Goal: Task Accomplishment & Management: Manage account settings

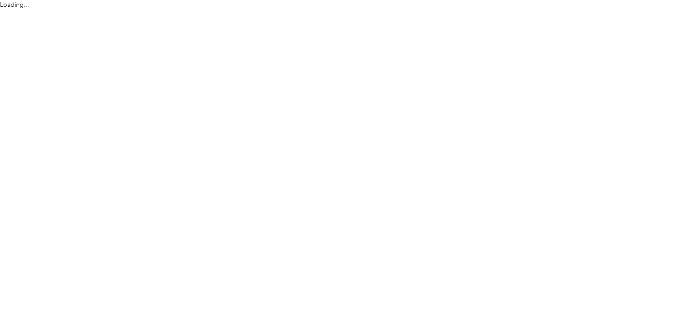
click at [469, 115] on html "Loading..." at bounding box center [345, 160] width 691 height 320
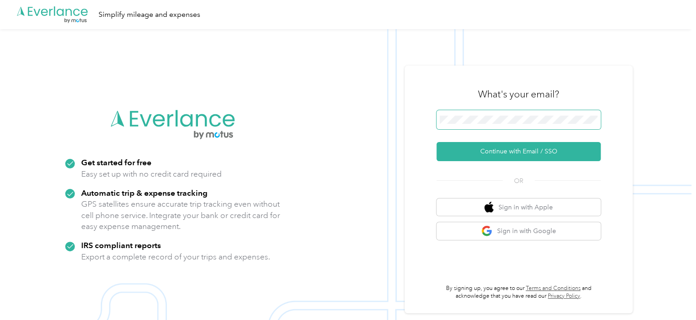
click at [470, 125] on span at bounding box center [518, 119] width 164 height 19
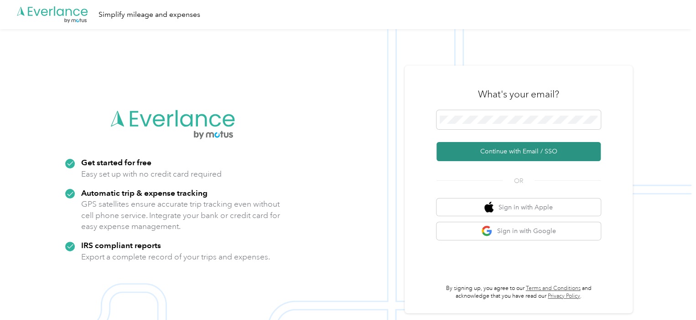
click at [494, 154] on button "Continue with Email / SSO" at bounding box center [518, 151] width 164 height 19
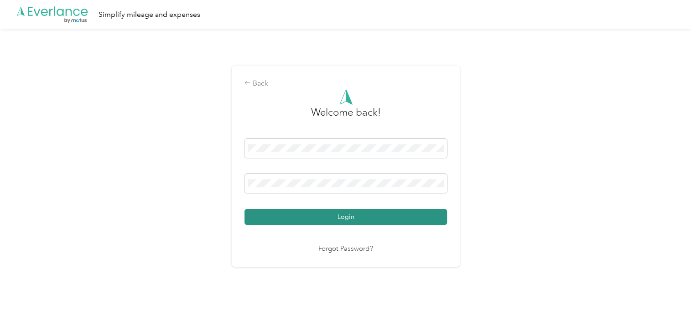
click at [389, 217] on button "Login" at bounding box center [345, 217] width 202 height 16
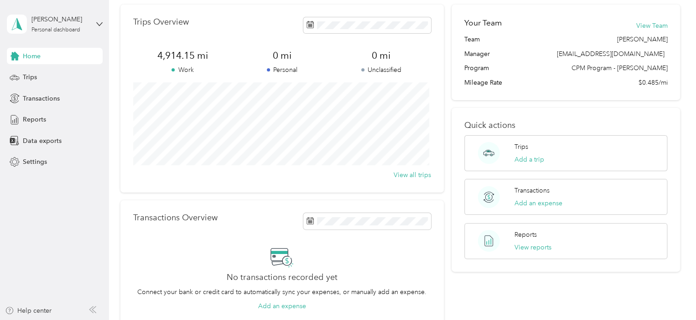
scroll to position [36, 0]
click at [526, 161] on button "Add a trip" at bounding box center [529, 160] width 30 height 10
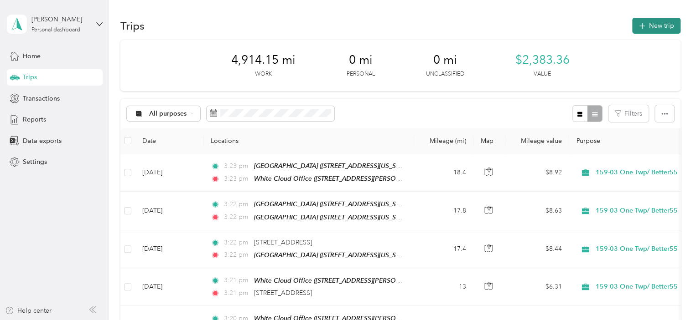
click at [651, 21] on button "New trip" at bounding box center [656, 26] width 48 height 16
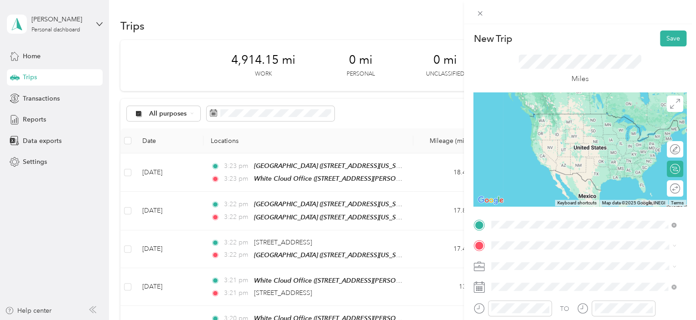
click at [540, 154] on div "White Cloud Office [STREET_ADDRESS][PERSON_NAME][US_STATE]" at bounding box center [583, 164] width 178 height 22
